Goal: Task Accomplishment & Management: Use online tool/utility

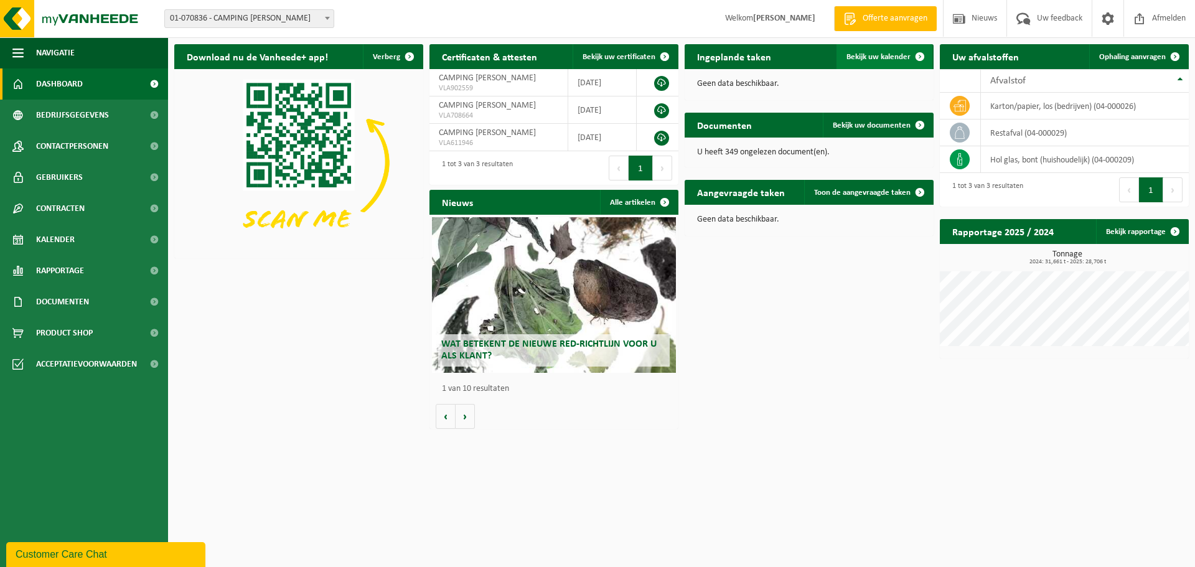
click at [887, 56] on span "Bekijk uw kalender" at bounding box center [878, 57] width 64 height 8
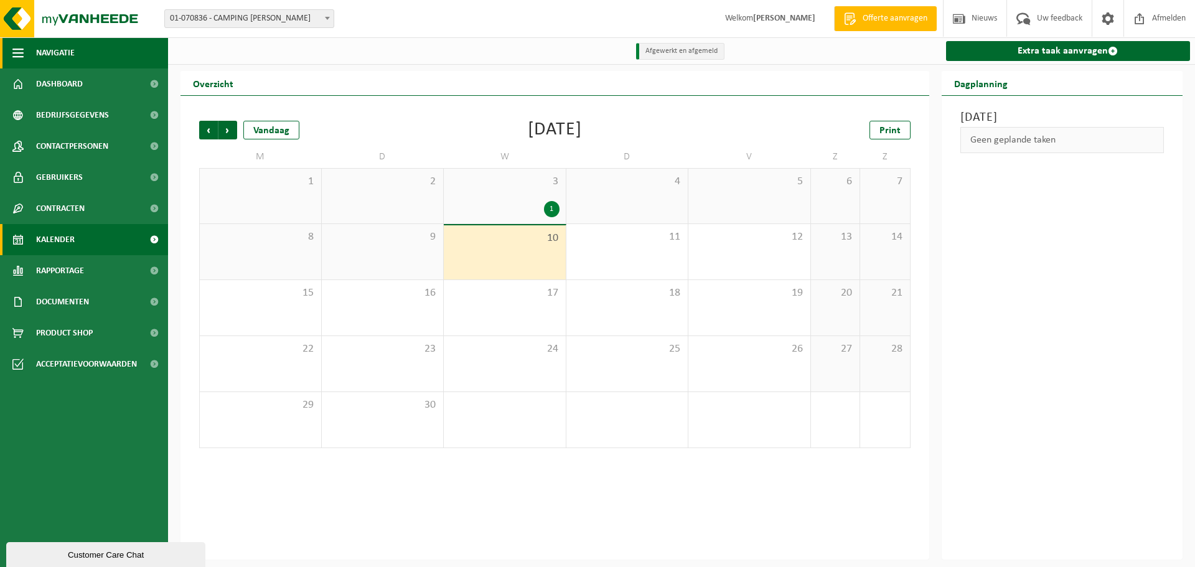
click at [53, 54] on span "Navigatie" at bounding box center [55, 52] width 39 height 31
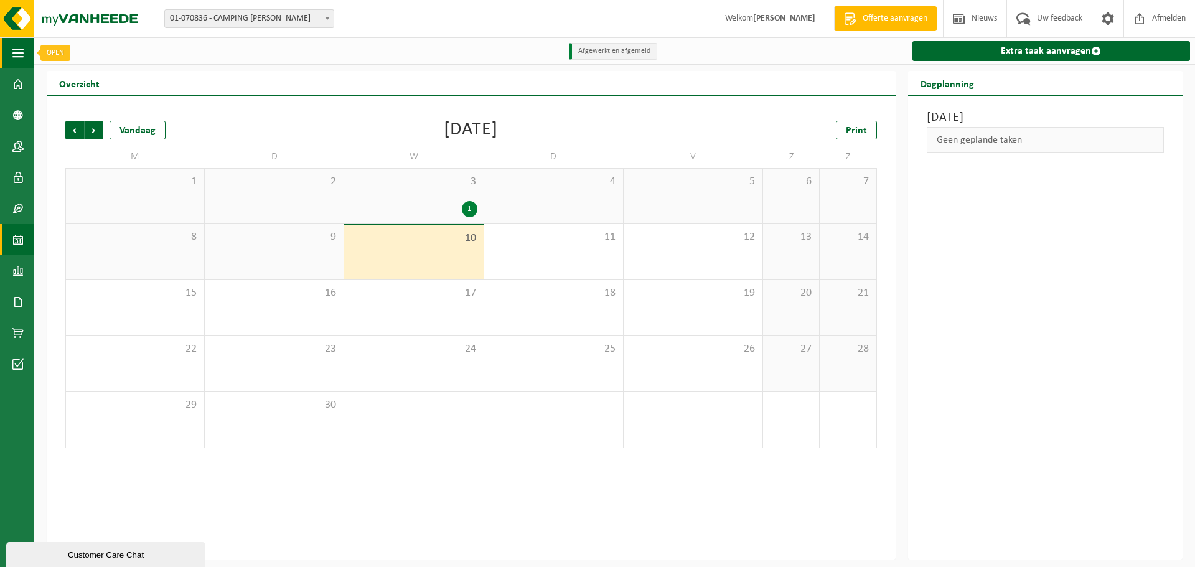
click at [17, 53] on span "button" at bounding box center [17, 52] width 11 height 31
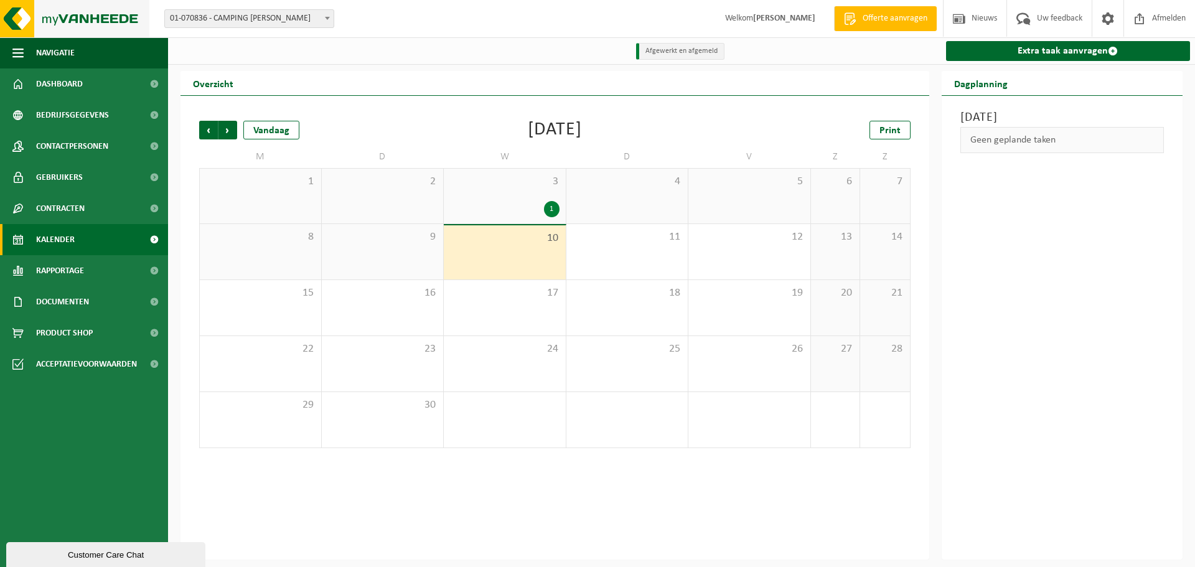
click at [88, 15] on img at bounding box center [74, 18] width 149 height 37
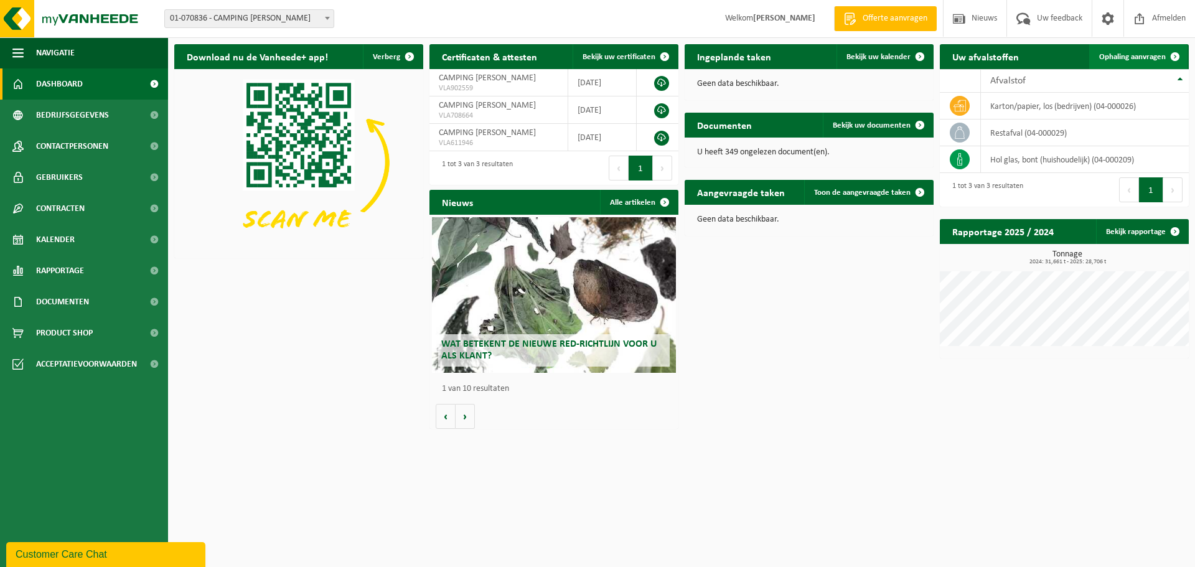
click at [1124, 55] on span "Ophaling aanvragen" at bounding box center [1132, 57] width 67 height 8
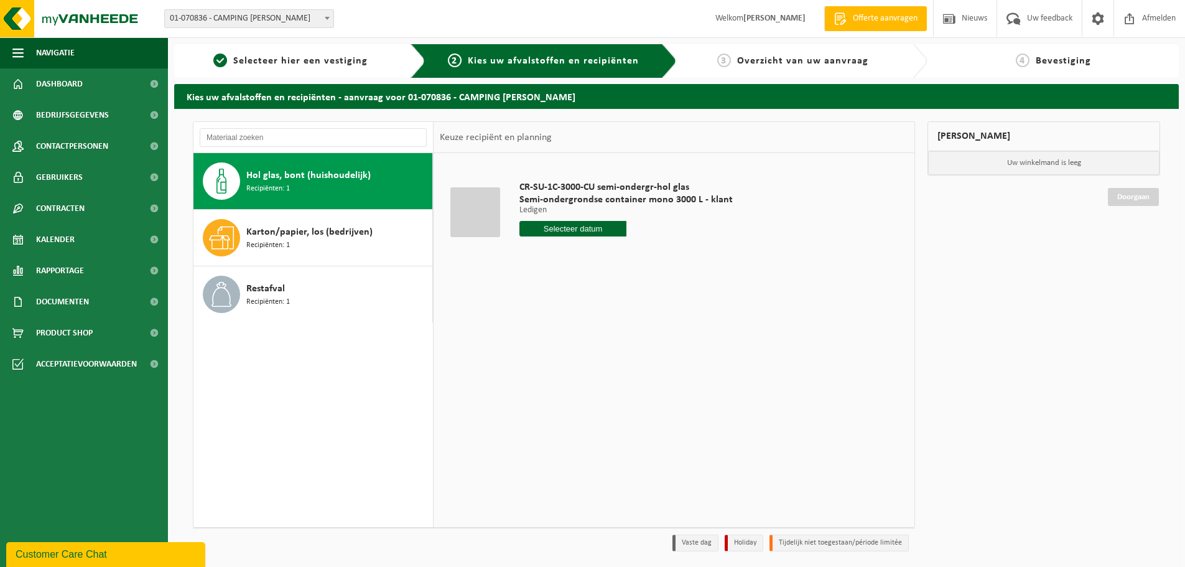
click at [552, 224] on input "text" at bounding box center [573, 229] width 107 height 16
click at [576, 334] on div "17" at bounding box center [575, 339] width 22 height 20
type input "Van 2025-09-17"
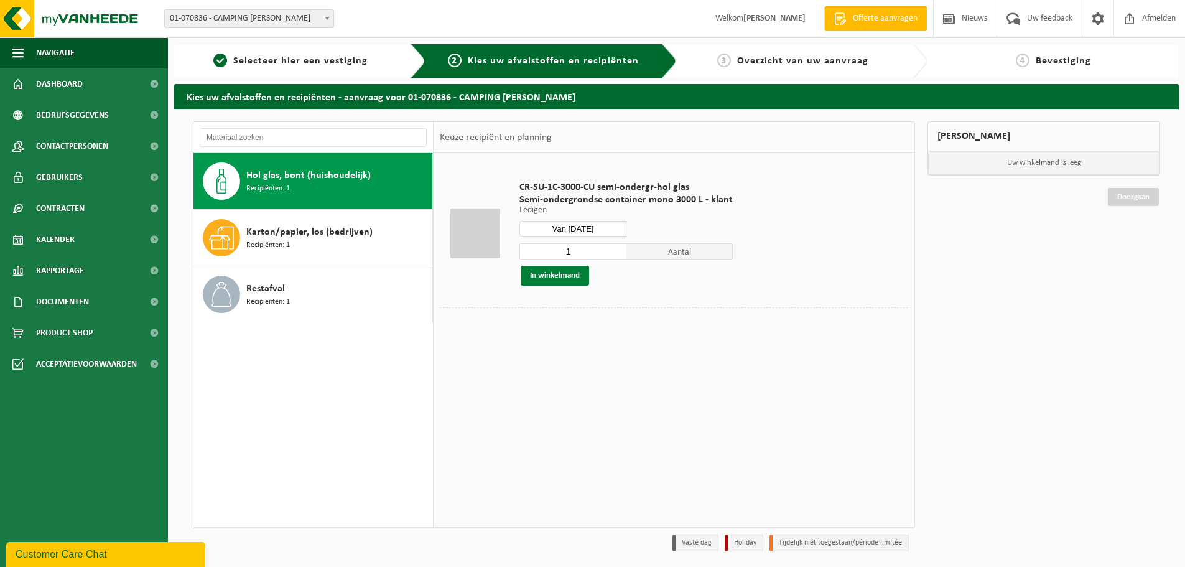
click at [559, 274] on button "In winkelmand" at bounding box center [555, 276] width 68 height 20
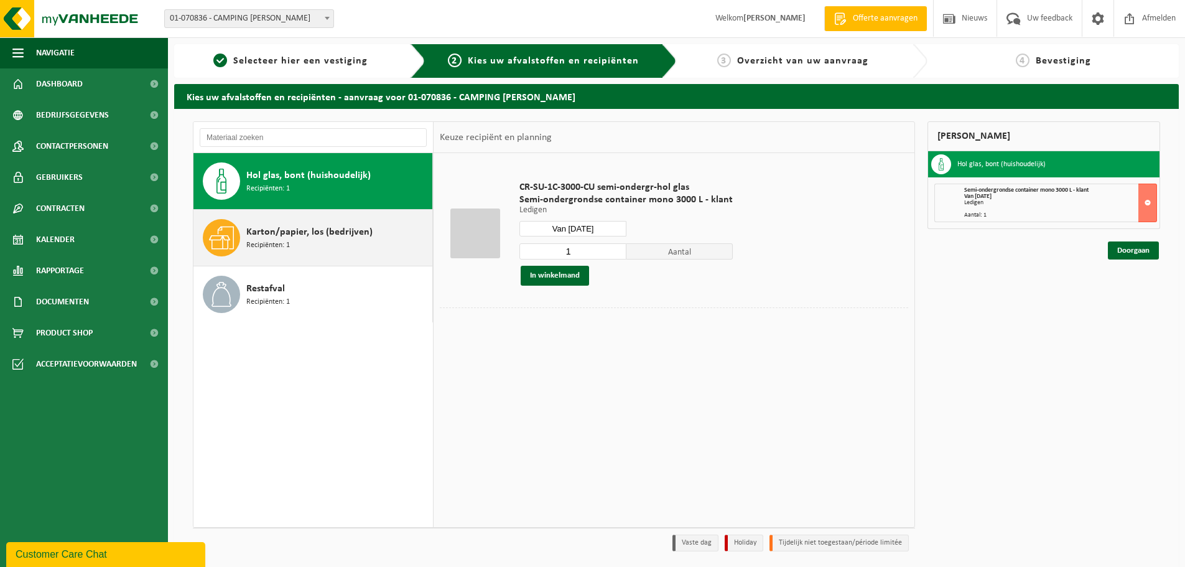
click at [319, 231] on span "Karton/papier, los (bedrijven)" at bounding box center [309, 232] width 126 height 15
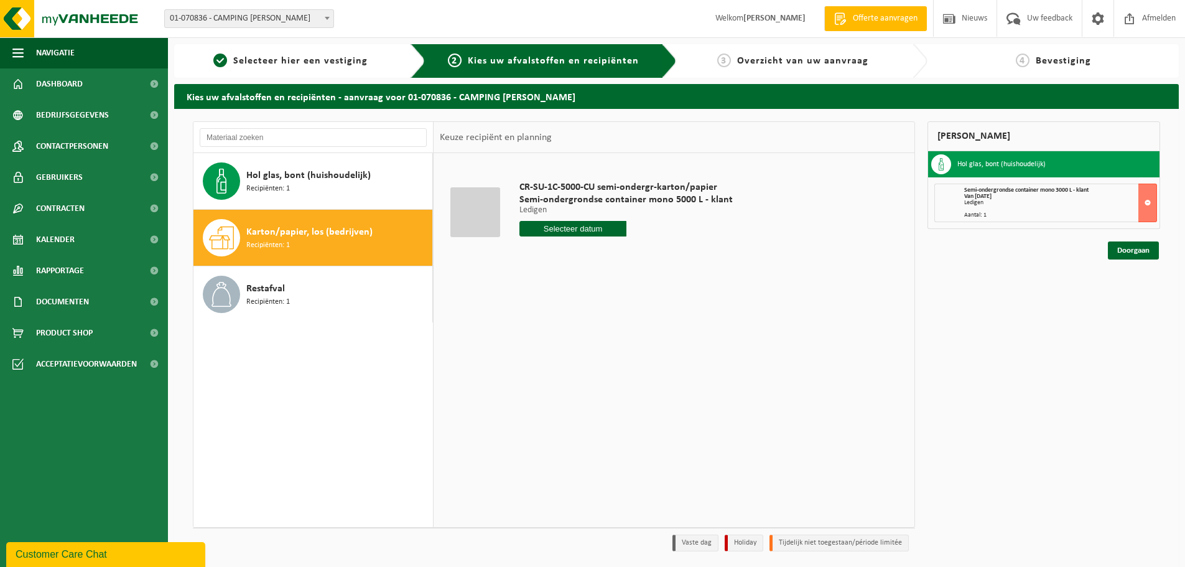
click at [569, 230] on input "text" at bounding box center [573, 229] width 107 height 16
click at [554, 339] on div "16" at bounding box center [553, 339] width 22 height 20
type input "Van 2025-09-16"
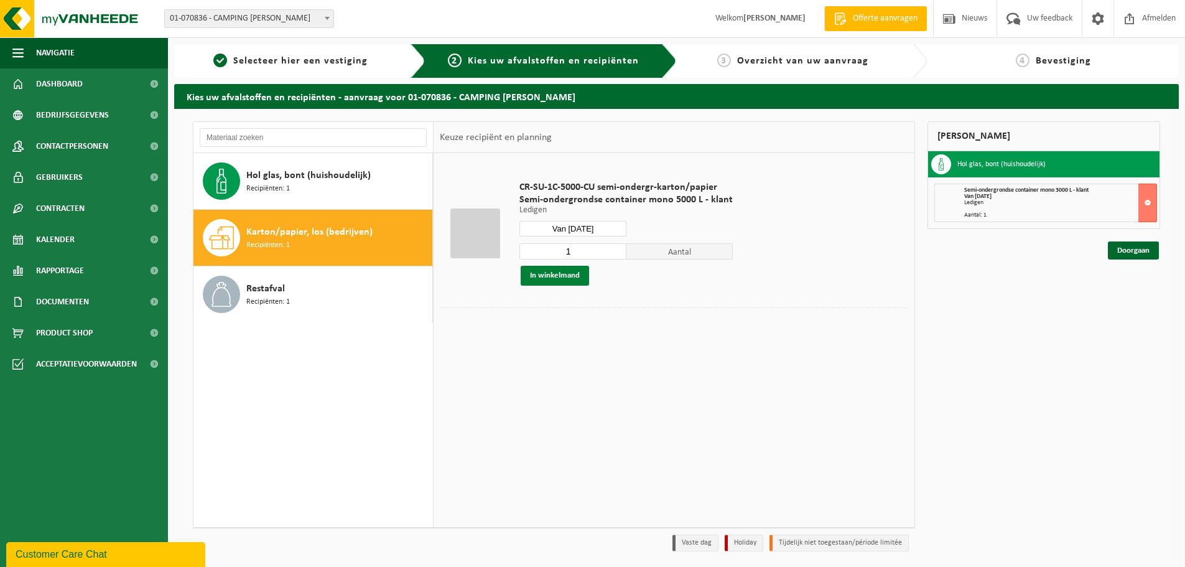
click at [553, 276] on button "In winkelmand" at bounding box center [555, 276] width 68 height 20
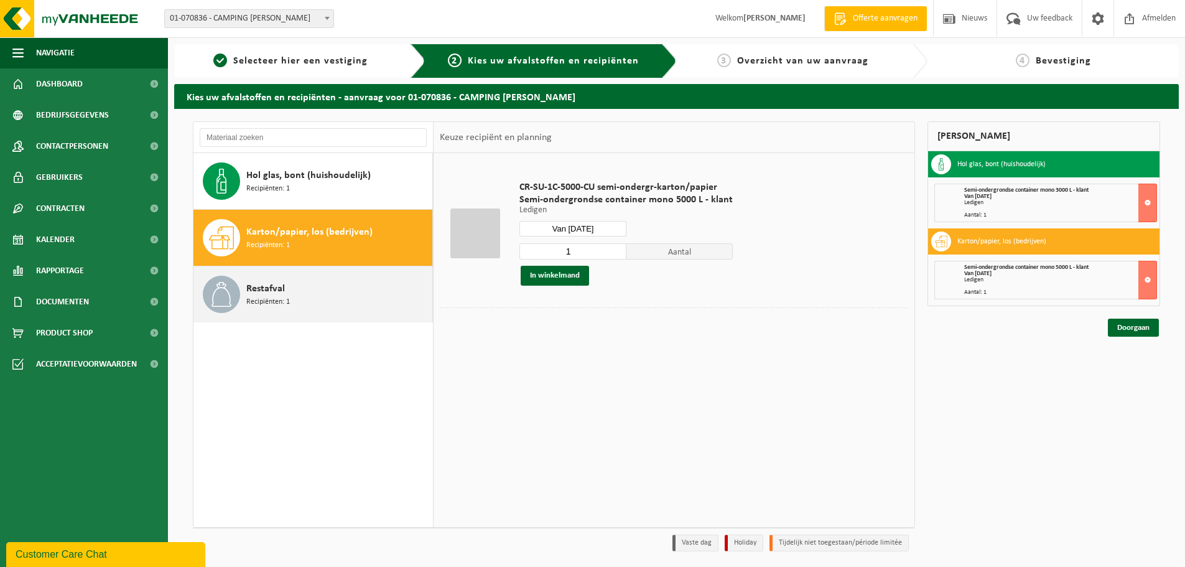
click at [282, 289] on span "Restafval" at bounding box center [265, 288] width 39 height 15
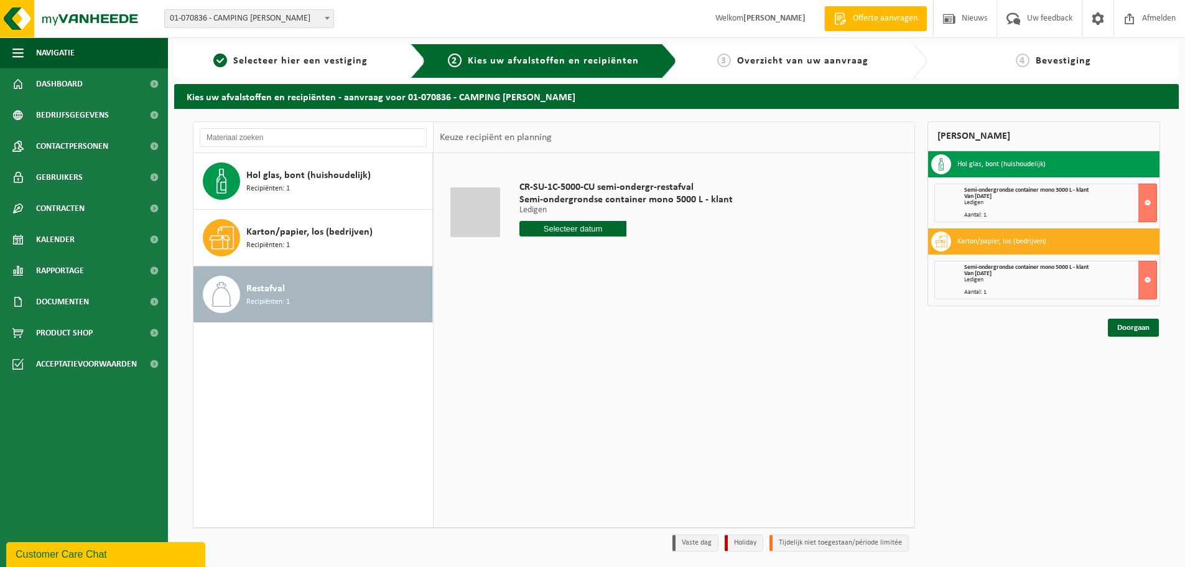
click at [573, 222] on input "text" at bounding box center [573, 229] width 107 height 16
click at [572, 335] on div "17" at bounding box center [575, 339] width 22 height 20
type input "Van 2025-09-17"
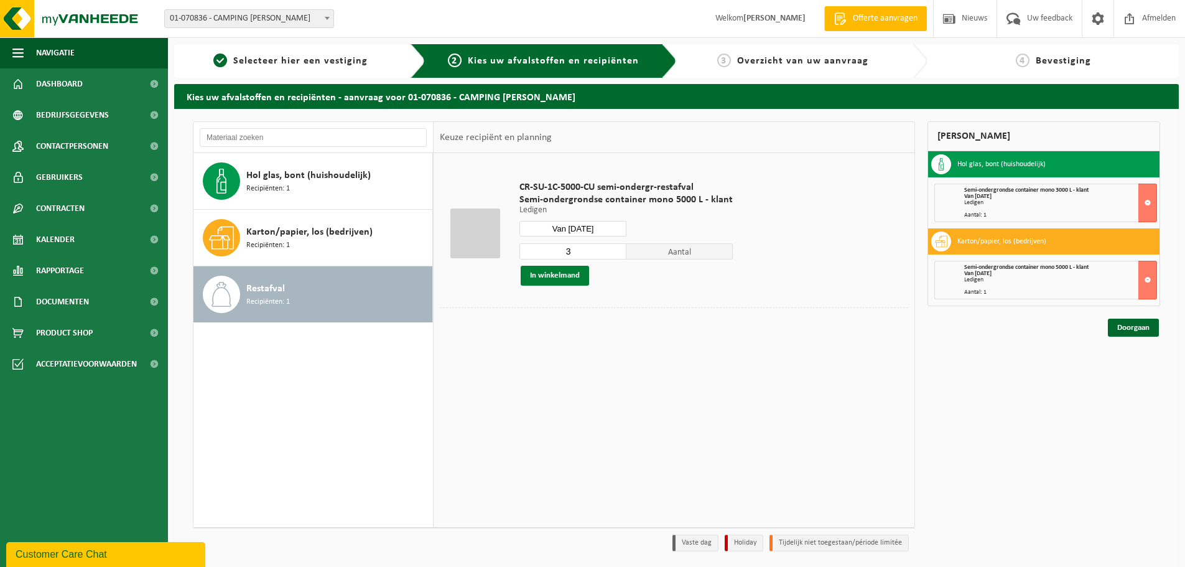
click at [557, 274] on button "In winkelmand" at bounding box center [555, 276] width 68 height 20
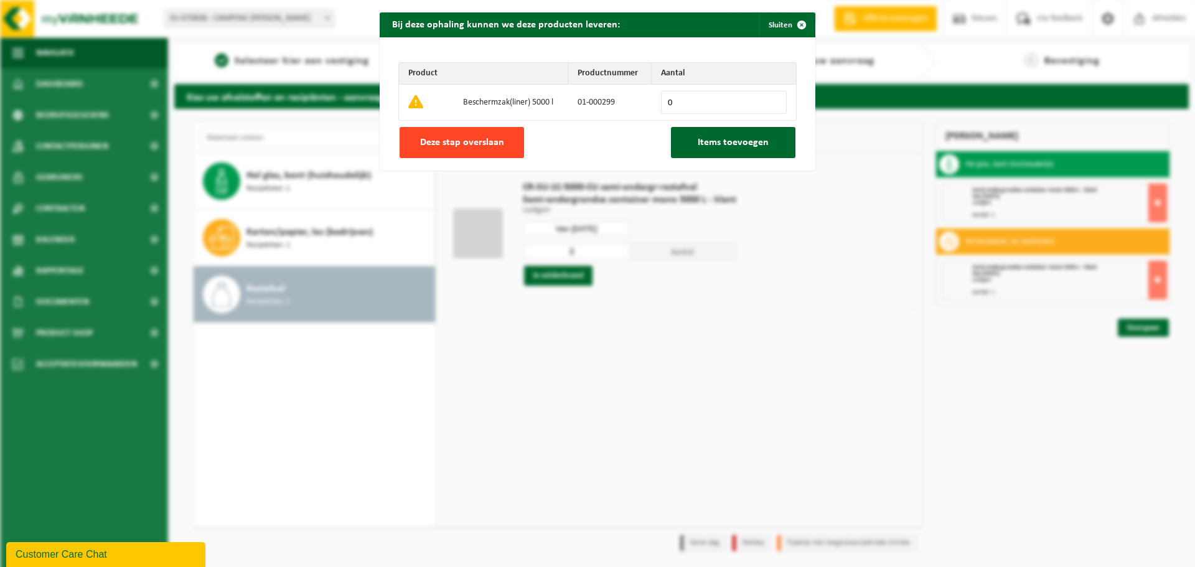
click at [497, 138] on span "Deze stap overslaan" at bounding box center [462, 143] width 84 height 10
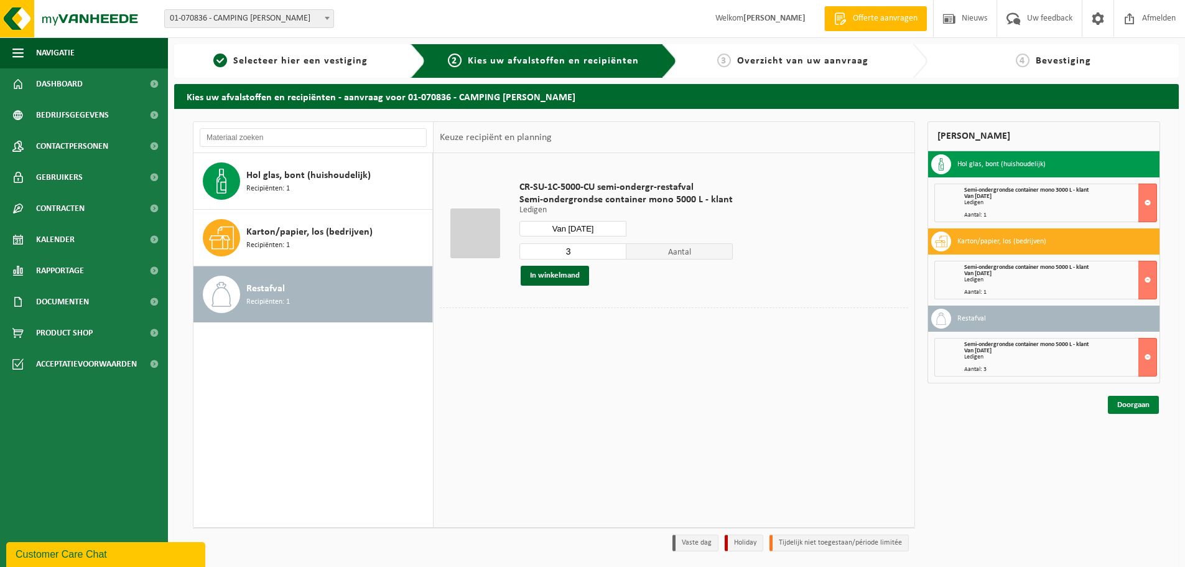
click at [1127, 405] on link "Doorgaan" at bounding box center [1133, 405] width 51 height 18
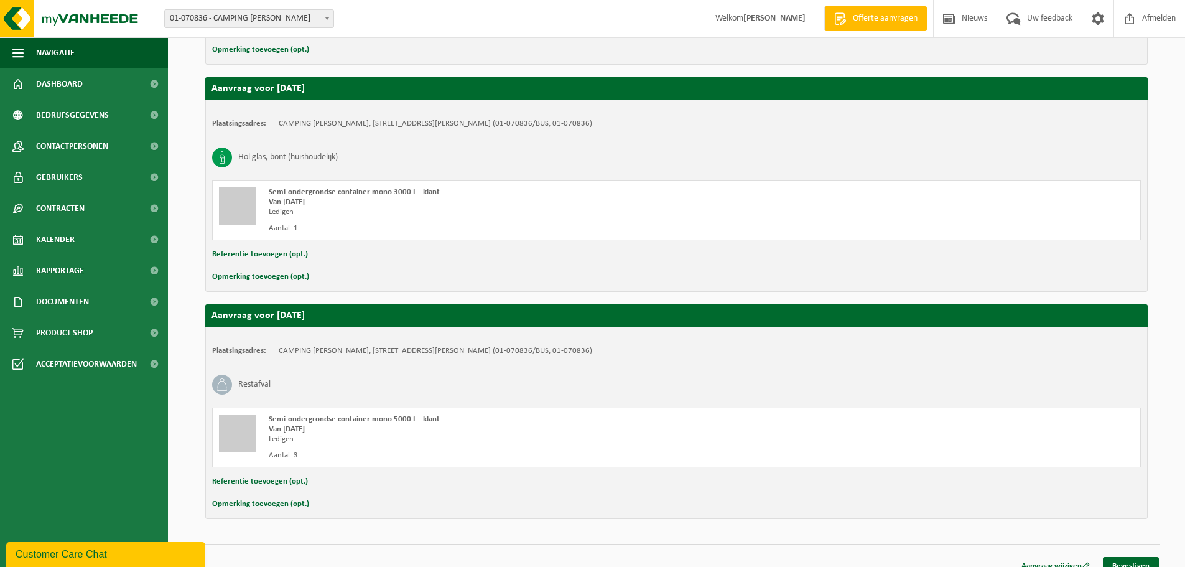
scroll to position [421, 0]
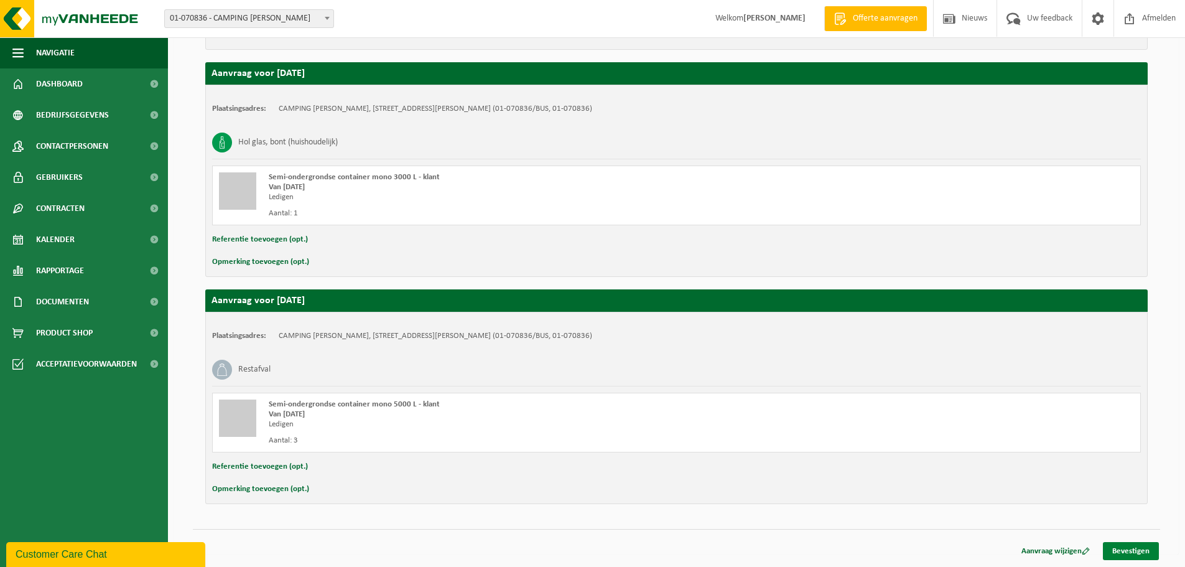
click at [1137, 548] on link "Bevestigen" at bounding box center [1131, 551] width 56 height 18
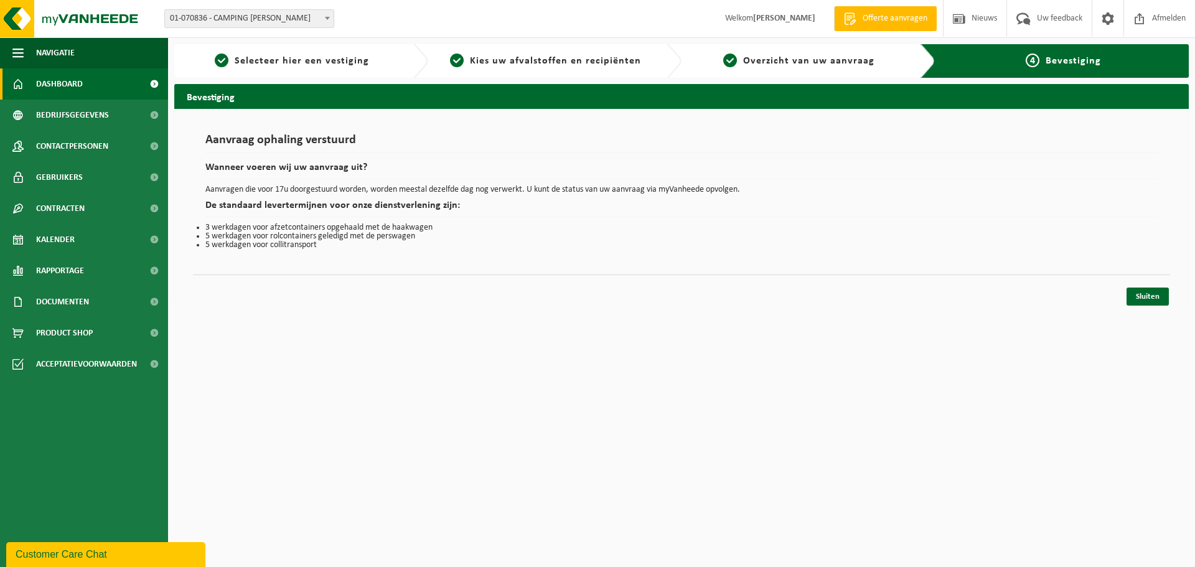
click at [65, 87] on span "Dashboard" at bounding box center [59, 83] width 47 height 31
